Goal: Task Accomplishment & Management: Complete application form

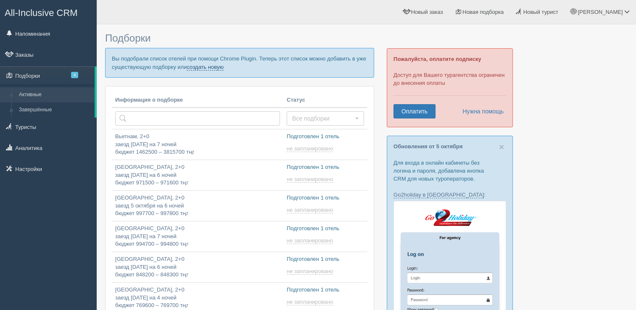
click at [219, 66] on link "создать новую" at bounding box center [205, 67] width 37 height 7
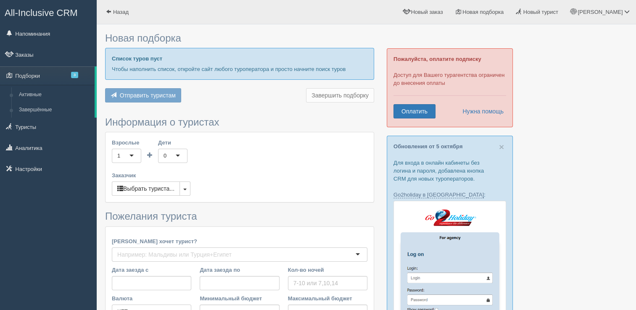
type input "5"
type input "917300"
type input "951000"
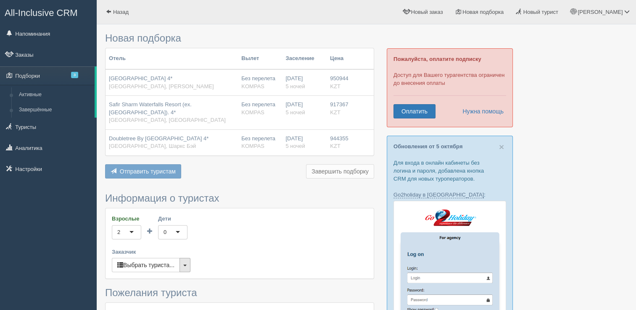
click at [183, 267] on button "button" at bounding box center [185, 265] width 11 height 14
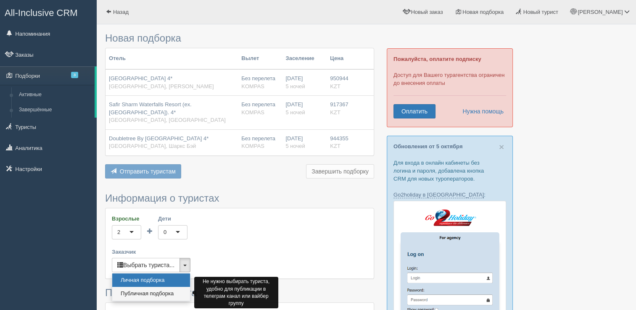
drag, startPoint x: 154, startPoint y: 293, endPoint x: 178, endPoint y: 263, distance: 38.6
click at [155, 293] on link "Публичная подборка" at bounding box center [151, 294] width 78 height 14
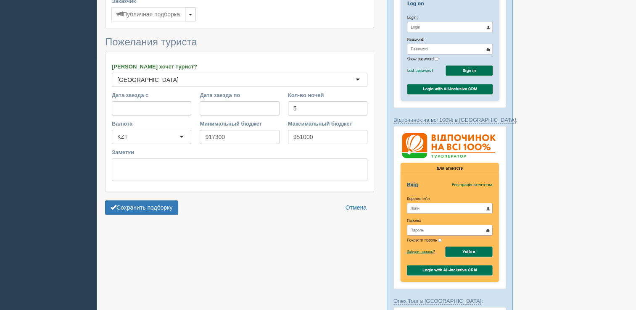
scroll to position [252, 0]
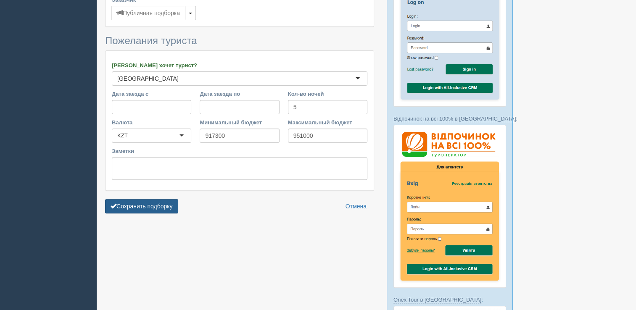
click at [167, 203] on button "Сохранить подборку" at bounding box center [141, 206] width 73 height 14
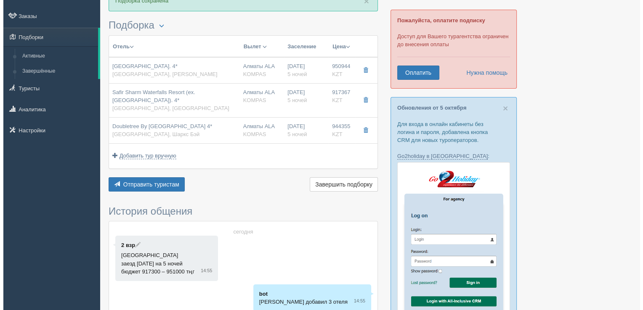
scroll to position [84, 0]
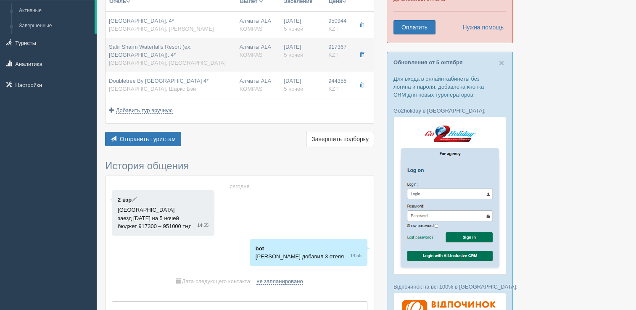
click at [167, 44] on span "Safir Sharm Waterfalls Resort (ex. [GEOGRAPHIC_DATA]). 4*" at bounding box center [150, 51] width 83 height 14
type input "Safir Sharm Waterfalls Resort (ex. [GEOGRAPHIC_DATA]). 4*"
type input "[GEOGRAPHIC_DATA]"
type input "Хадаба"
type input "917367.00"
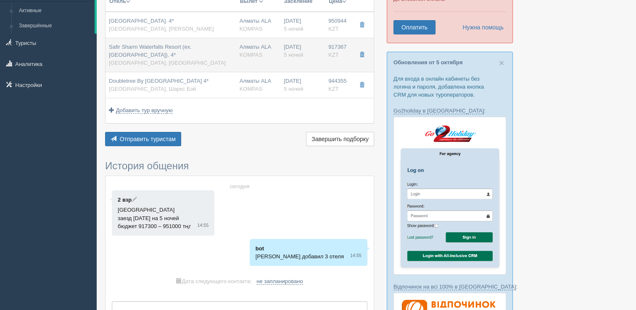
type input "Алматы ALA"
type input "Шарм-эль-Шейх SSH"
type input "07:15"
type input "10:15"
type input "SCAT"
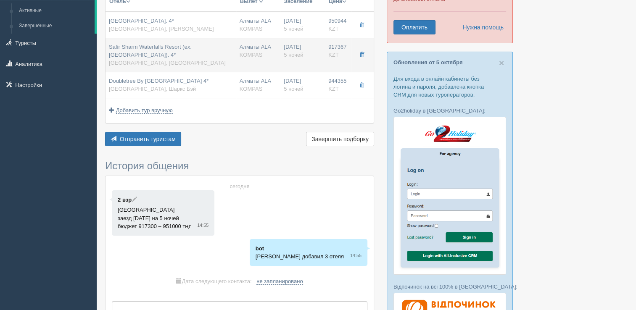
type input "00:40"
type input "09:10"
type input "5"
type input "Standard"
type input "ALL INCLUSIVE"
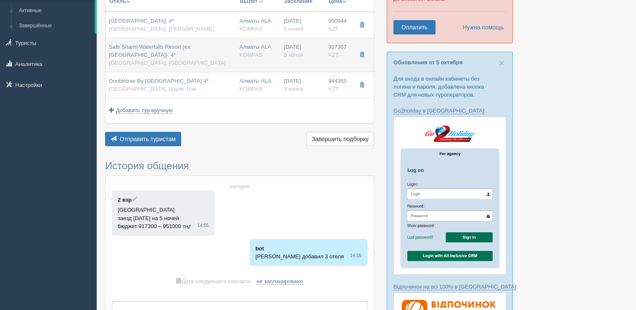
type input "KOMPAS"
type input "[URL][DOMAIN_NAME]"
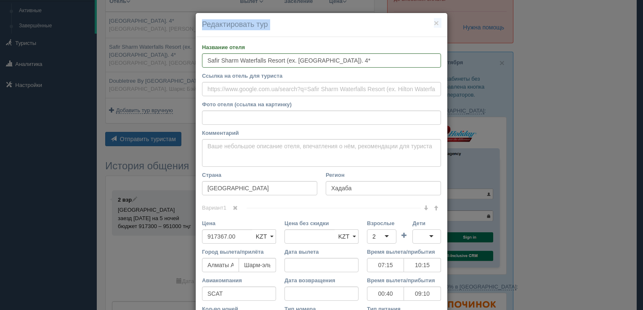
scroll to position [116, 0]
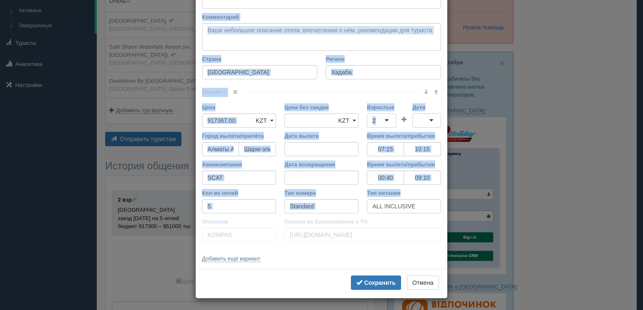
drag, startPoint x: 196, startPoint y: 45, endPoint x: 409, endPoint y: 214, distance: 271.8
click at [409, 214] on div "Название отеля Safir Sharm Waterfalls Resort (ex. [GEOGRAPHIC_DATA]). 4* Ссылка…" at bounding box center [322, 95] width 252 height 348
copy div "Loremips dolor Sitame co adipi eli seddoei Temp incid (utlabo et dolorema) Al e…"
drag, startPoint x: 505, startPoint y: 164, endPoint x: 276, endPoint y: 176, distance: 229.6
click at [505, 163] on div "× Редактировать тур Название отеля [GEOGRAPHIC_DATA] (ex. [GEOGRAPHIC_DATA]). 4…" at bounding box center [321, 155] width 643 height 310
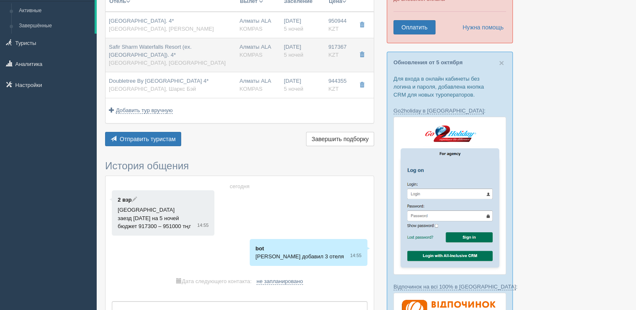
click at [151, 45] on span "Safir Sharm Waterfalls Resort (ex. [GEOGRAPHIC_DATA]). 4*" at bounding box center [150, 51] width 83 height 14
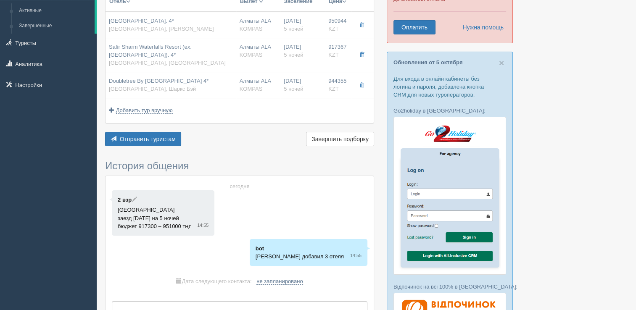
type input "07:15"
type input "10:15"
type input "00:40"
type input "09:10"
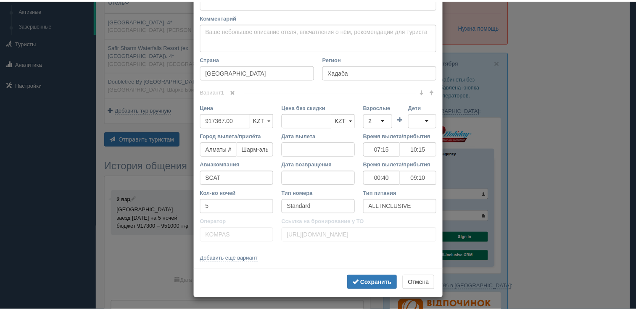
scroll to position [0, 0]
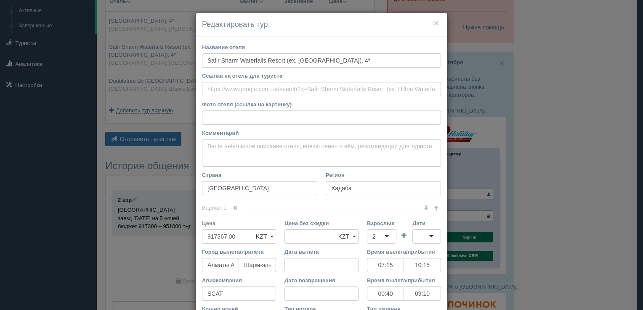
click at [92, 71] on div "× Редактировать тур Название отеля [GEOGRAPHIC_DATA] (ex. [GEOGRAPHIC_DATA]). 4…" at bounding box center [321, 155] width 643 height 310
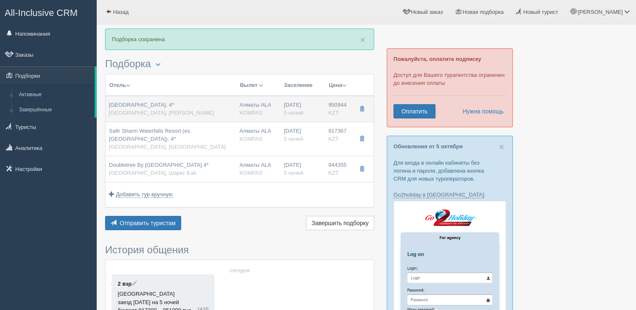
click at [150, 105] on span "[GEOGRAPHIC_DATA]. 4*" at bounding box center [141, 105] width 65 height 6
type input "[GEOGRAPHIC_DATA]. 4*"
type input "[PERSON_NAME]"
type input "950944.00"
type input "07:15"
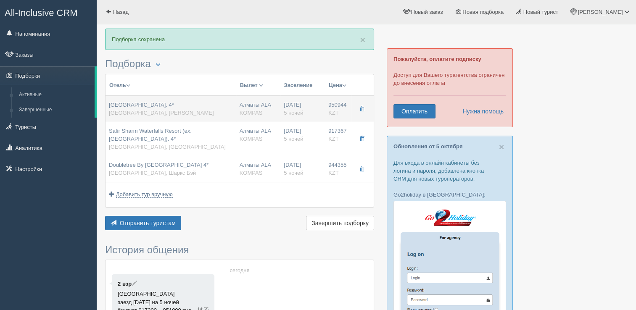
type input "10:15"
type input "00:40"
type input "09:10"
type input "STANDARD GARDEN VIEW"
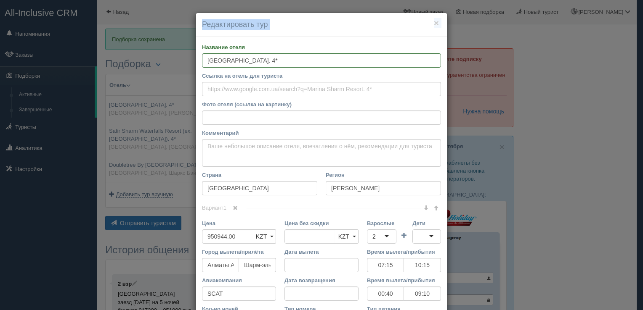
scroll to position [116, 0]
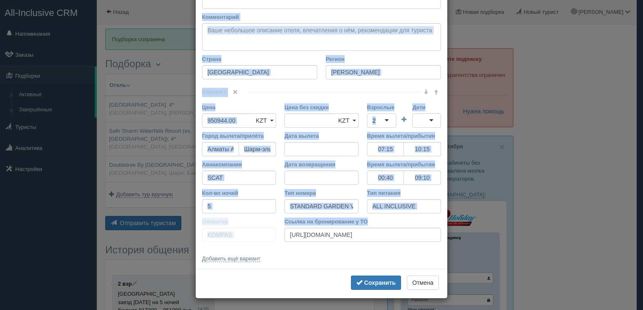
drag, startPoint x: 198, startPoint y: 45, endPoint x: 349, endPoint y: 240, distance: 246.8
click at [349, 240] on div "Название отеля [GEOGRAPHIC_DATA]. 4* Ссылка на отель для туриста Фото отеля (сс…" at bounding box center [322, 95] width 252 height 348
copy div "Loremips dolor Sitame co adipi eli seddoei Temp incid (utlabo et dolorema) Al e…"
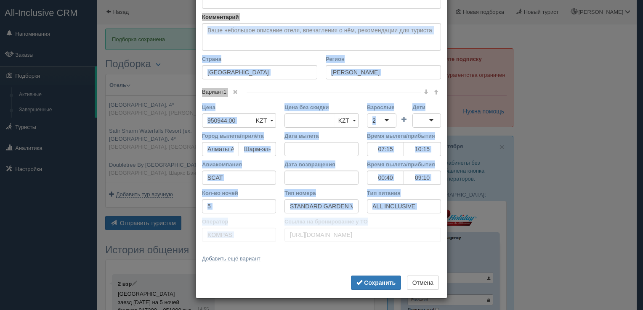
click at [116, 113] on div "× Редактировать тур Название отеля [GEOGRAPHIC_DATA]. 4* Ссылка на отель для ту…" at bounding box center [321, 155] width 643 height 310
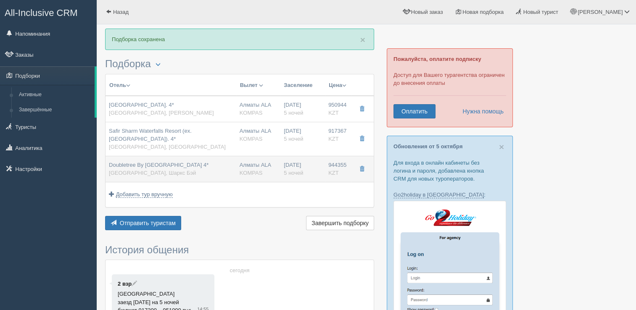
click at [133, 167] on span "Doubletree By [GEOGRAPHIC_DATA] 4*" at bounding box center [159, 165] width 100 height 6
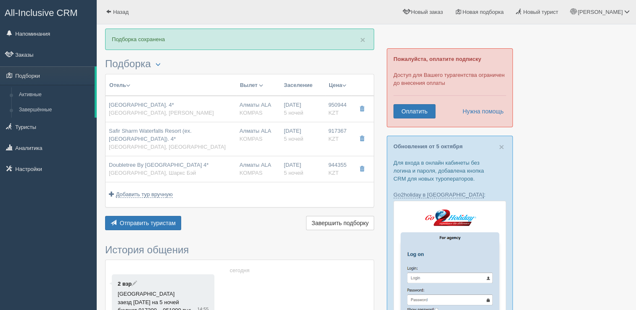
type input "Doubletree By [GEOGRAPHIC_DATA] 4*"
type input "[PERSON_NAME]"
type input "944355.00"
type input "07:15"
type input "10:15"
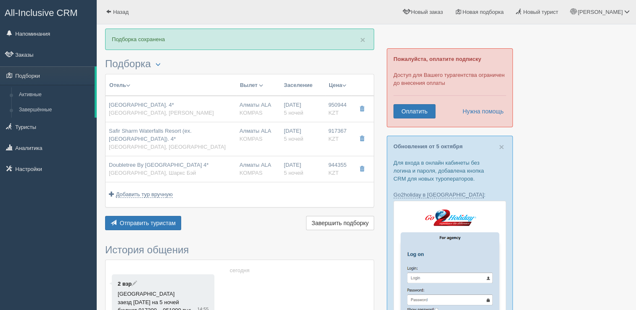
type input "00:40"
type input "09:10"
type input "DELUXE POOL VIEW ROOM"
type input "AI"
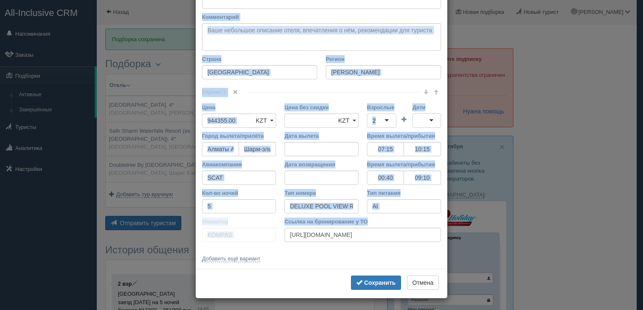
drag, startPoint x: 196, startPoint y: 46, endPoint x: 350, endPoint y: 243, distance: 250.0
click at [350, 243] on div "Название отеля Doubletree By Hilton Sharks Bay Resort 4* Ссылка на отель для ту…" at bounding box center [322, 95] width 252 height 348
copy div "Loremips dolor Sitame co adipi eli seddoei Temp incid (utlabo et dolorema) Al e…"
